Goal: Navigation & Orientation: Go to known website

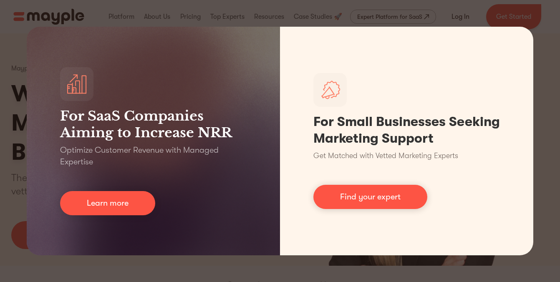
click at [553, 195] on div "For SaaS Companies Aiming to Increase NRR Optimize Customer Revenue with Manage…" at bounding box center [280, 141] width 560 height 282
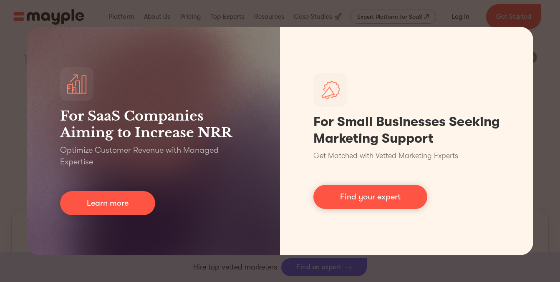
scroll to position [224, 0]
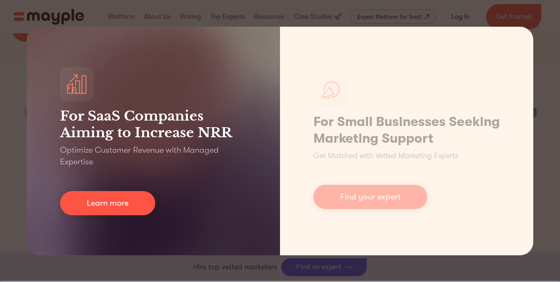
click at [61, 193] on div "For SaaS Companies Aiming to Increase NRR Optimize Customer Revenue with Manage…" at bounding box center [153, 141] width 253 height 229
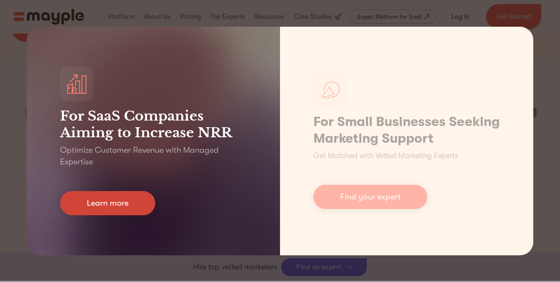
click at [88, 207] on link "Learn more" at bounding box center [107, 203] width 95 height 24
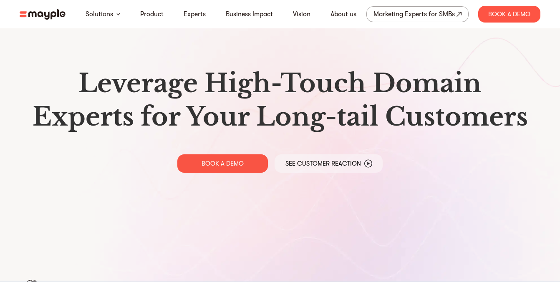
click at [45, 12] on img at bounding box center [43, 14] width 46 height 10
click at [55, 14] on img at bounding box center [43, 14] width 46 height 10
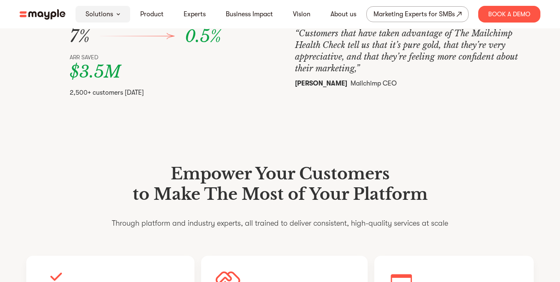
scroll to position [465, 0]
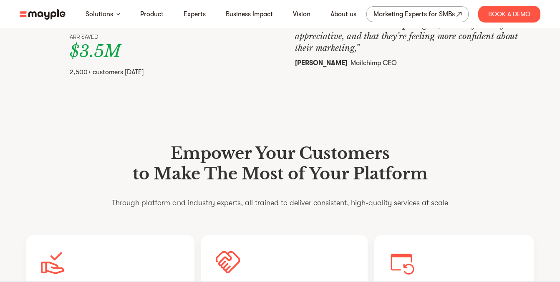
click at [44, 16] on img at bounding box center [43, 14] width 46 height 10
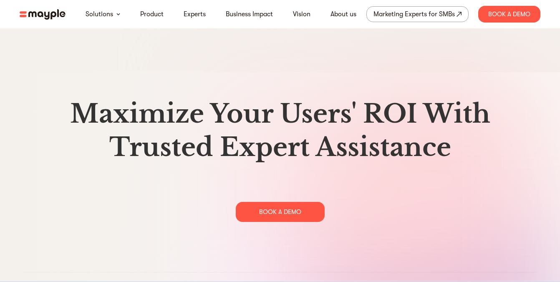
scroll to position [4290, 0]
